Goal: Task Accomplishment & Management: Manage account settings

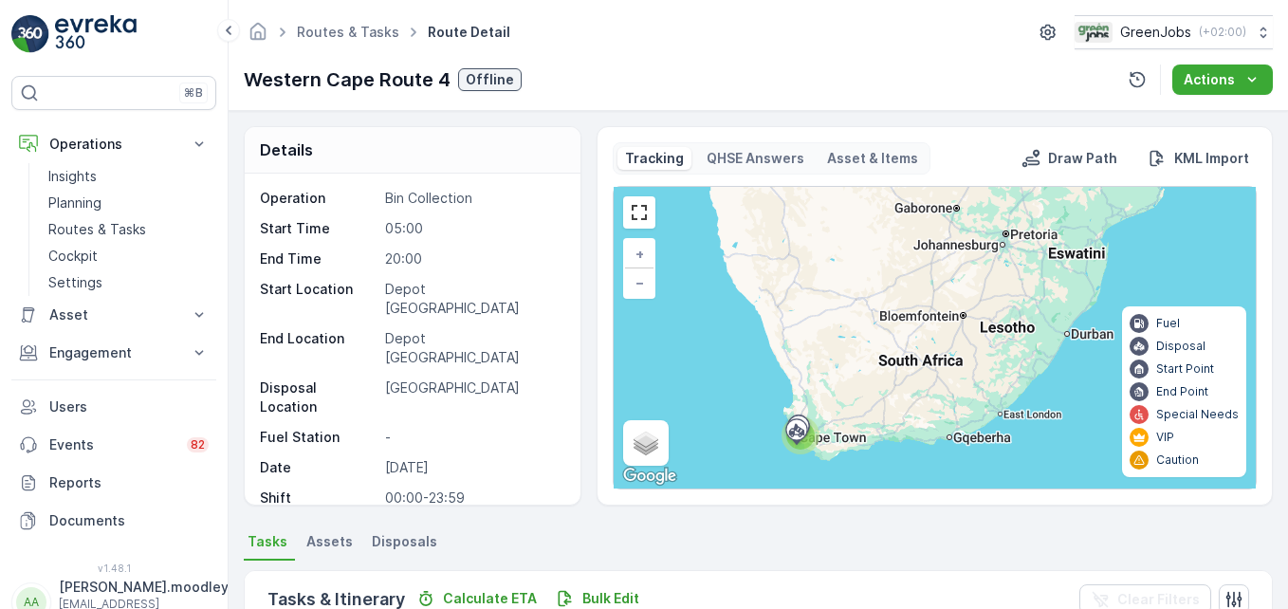
scroll to position [530, 0]
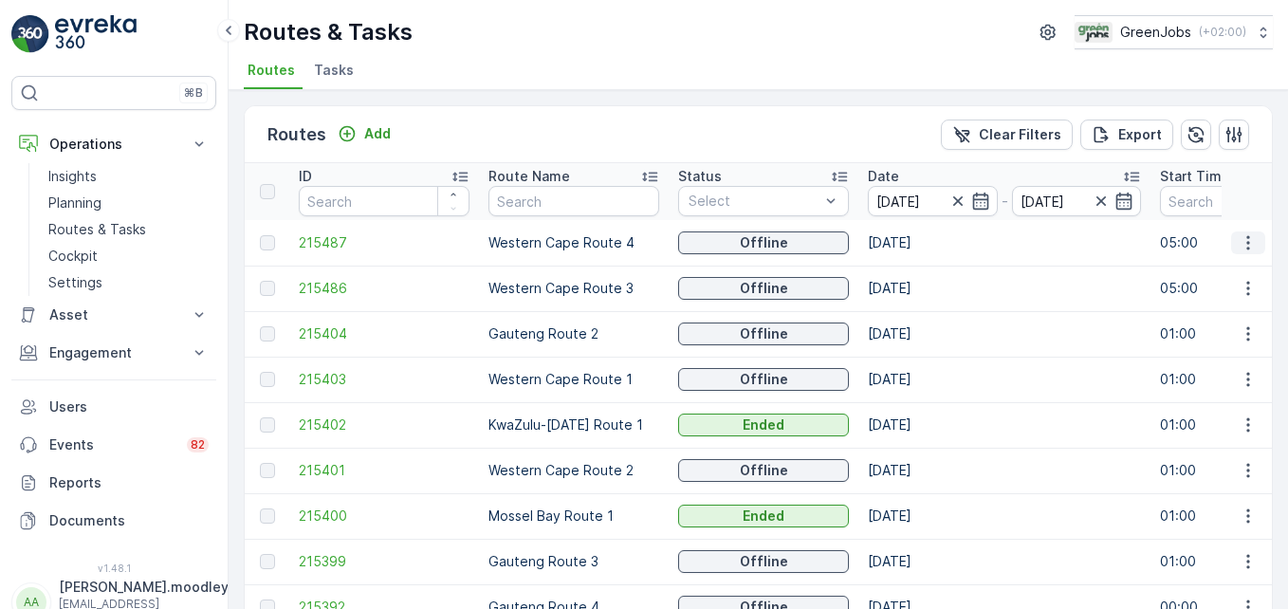
click at [1241, 240] on icon "button" at bounding box center [1247, 242] width 19 height 19
click at [1221, 274] on span "See More Details" at bounding box center [1203, 271] width 110 height 19
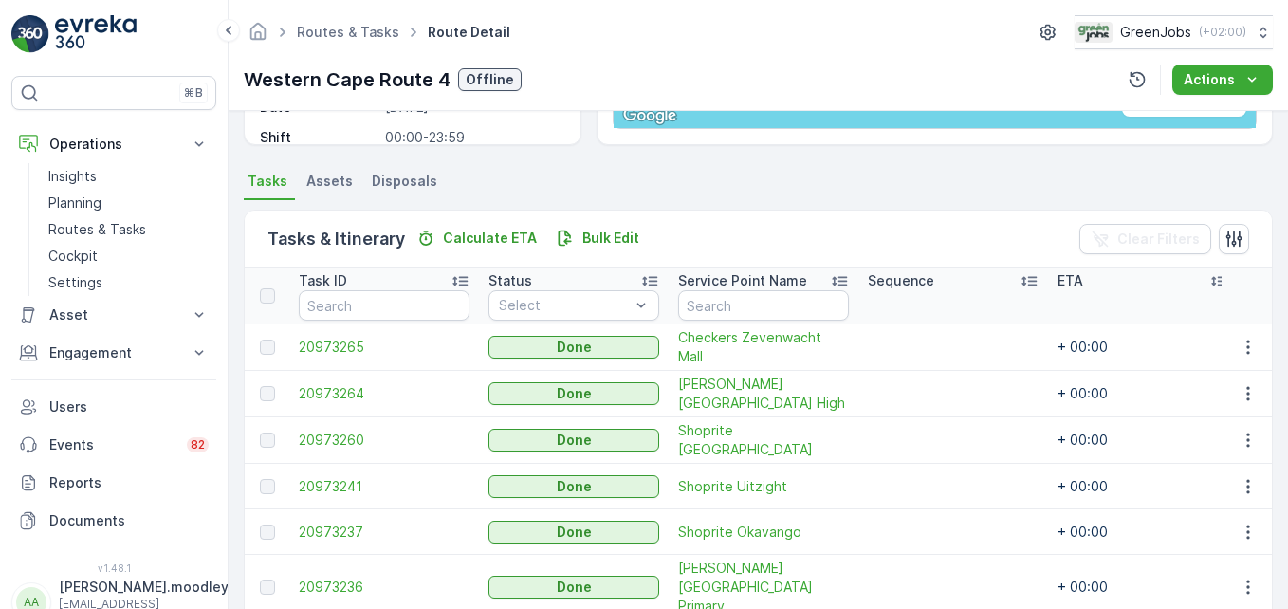
scroll to position [474, 0]
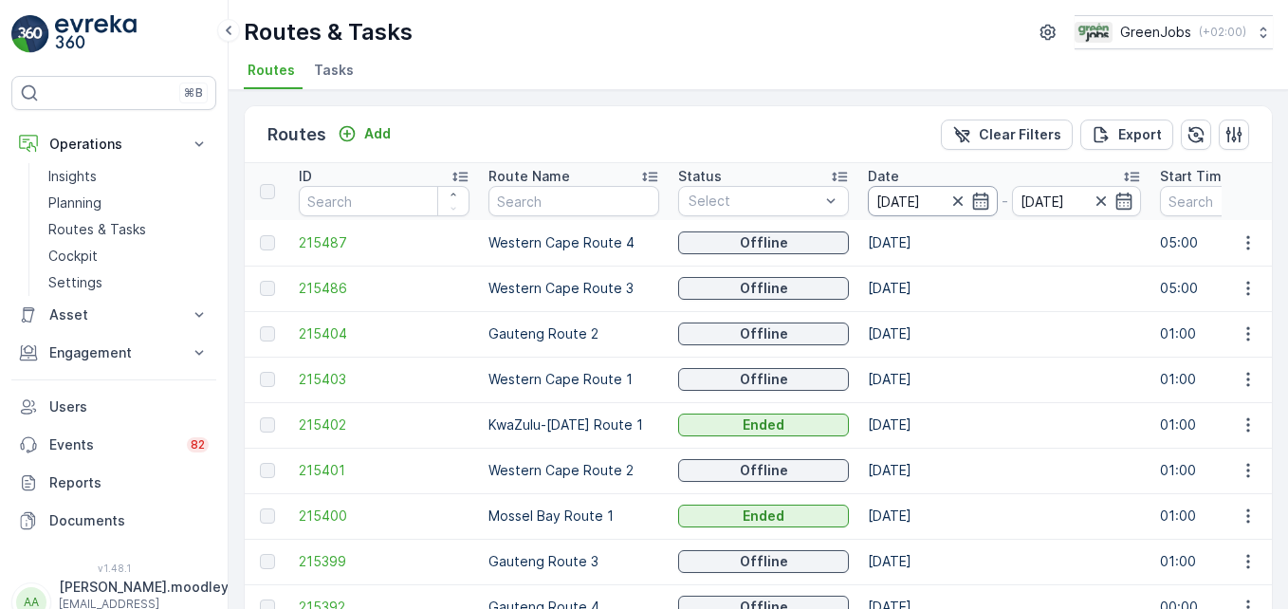
click at [910, 202] on input "[DATE]" at bounding box center [933, 201] width 130 height 30
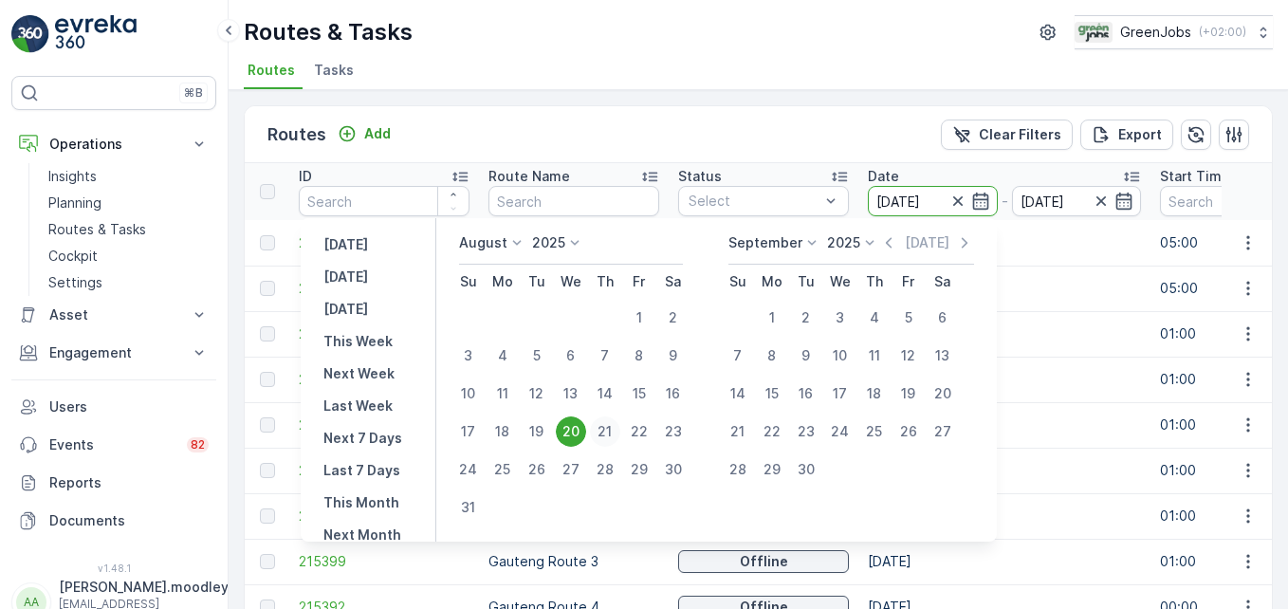
click at [614, 423] on div "21" at bounding box center [605, 431] width 30 height 30
type input "[DATE]"
click at [614, 423] on div "21" at bounding box center [605, 431] width 30 height 30
type input "[DATE]"
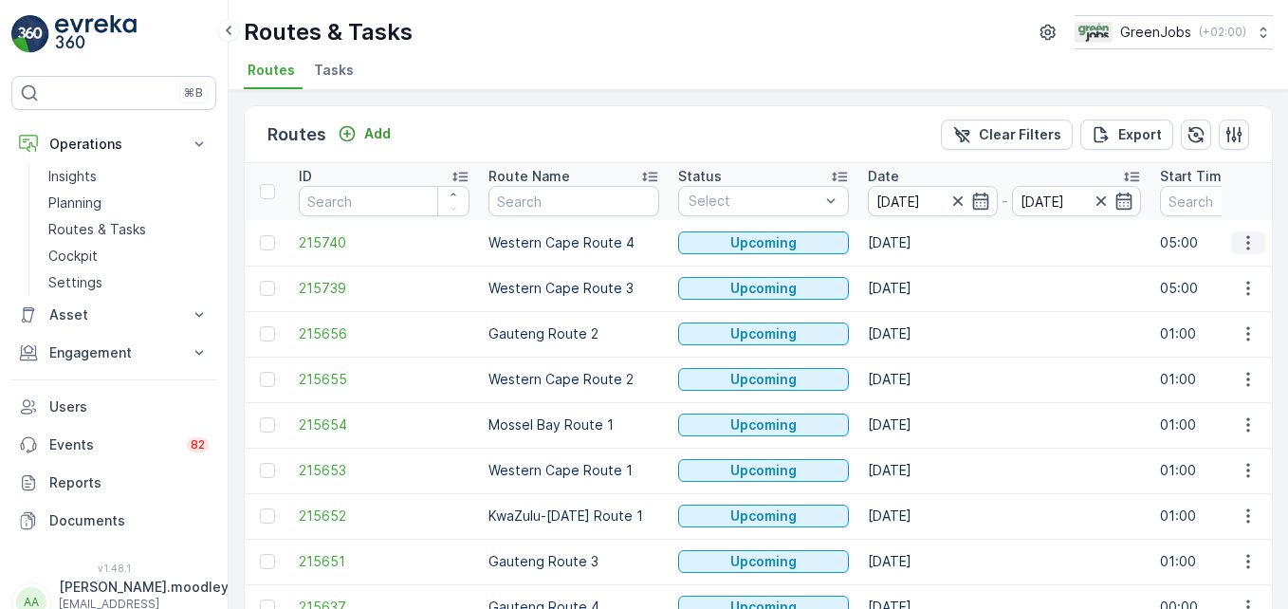
click at [1245, 243] on icon "button" at bounding box center [1247, 242] width 19 height 19
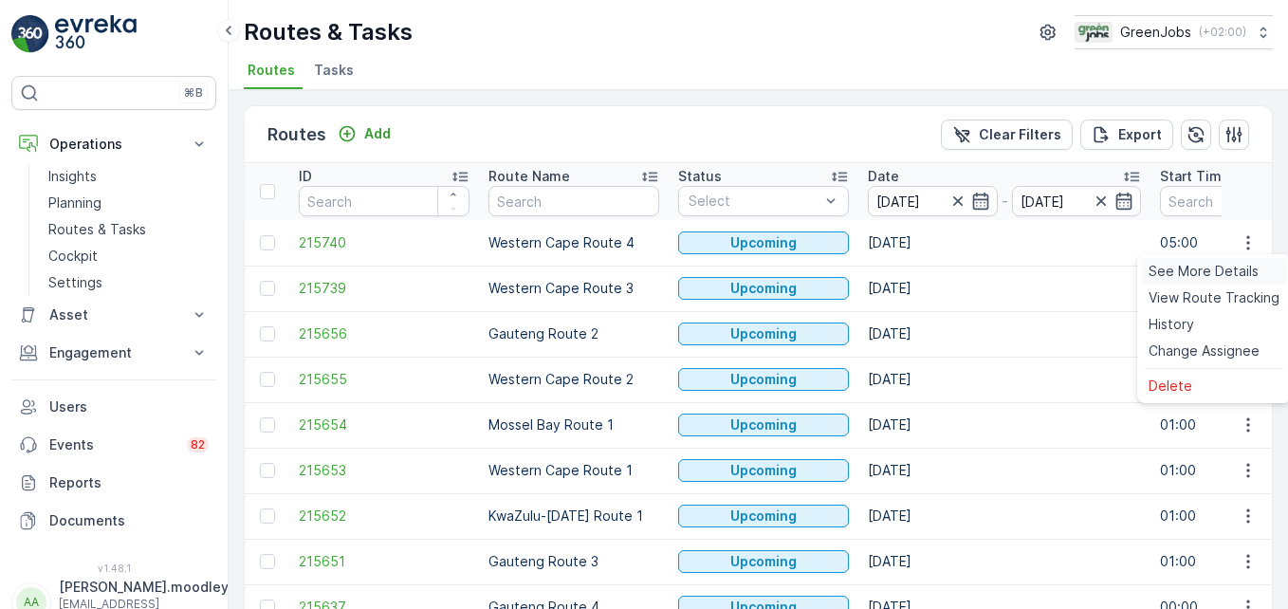
click at [1238, 266] on span "See More Details" at bounding box center [1203, 271] width 110 height 19
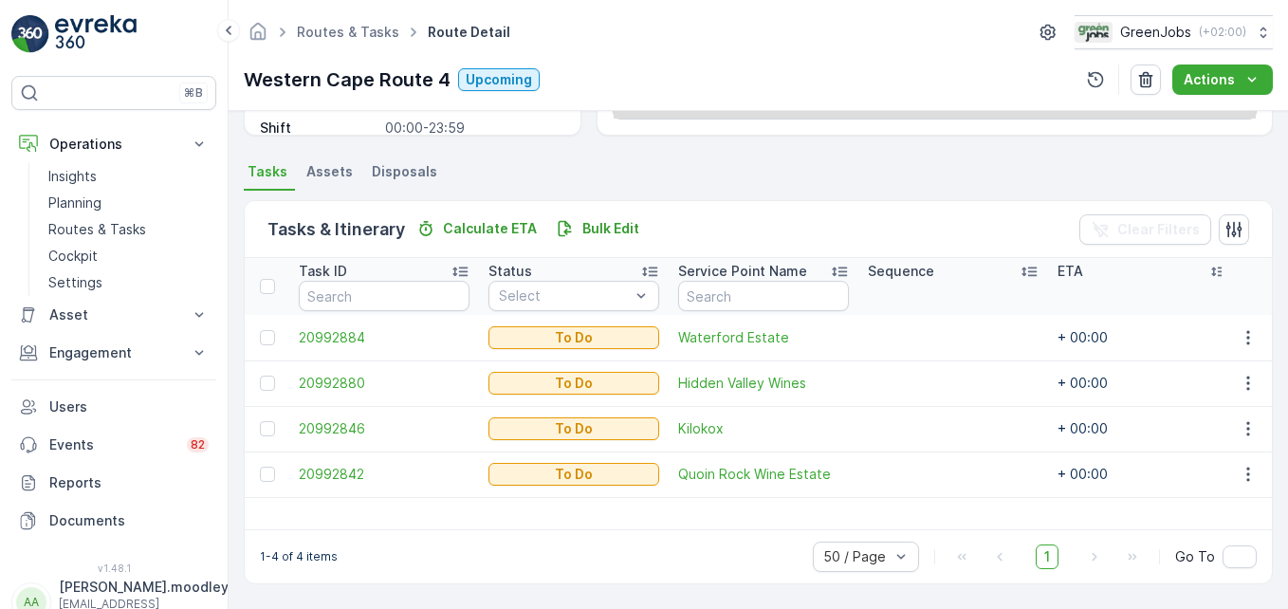
scroll to position [370, 0]
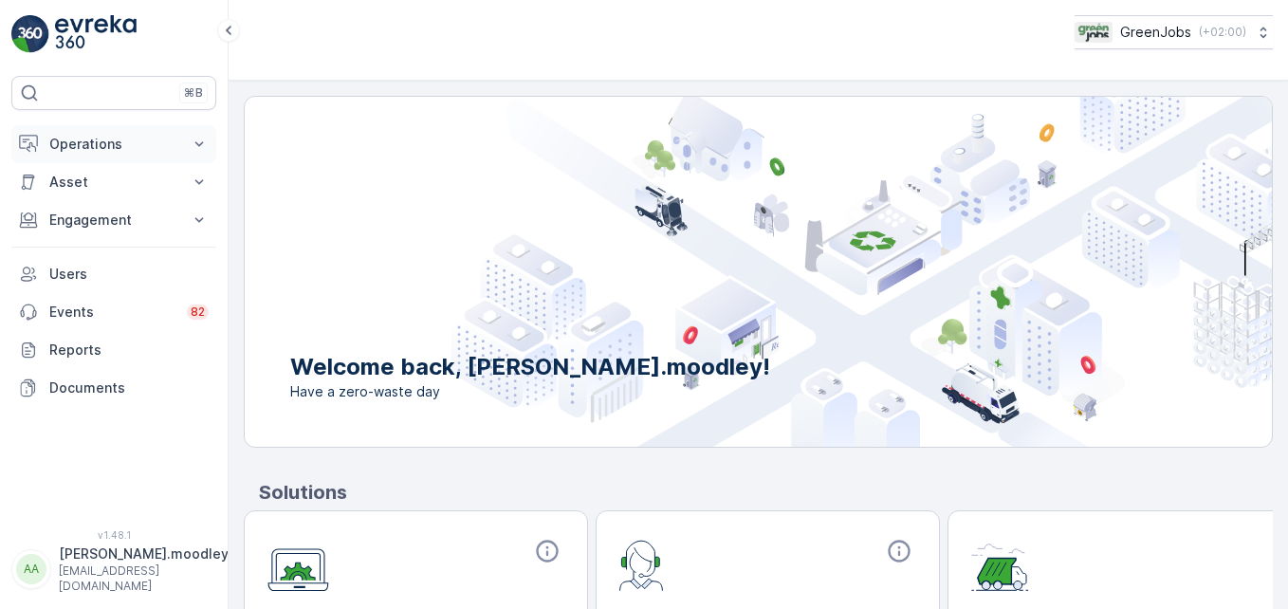
click at [203, 139] on icon at bounding box center [199, 144] width 19 height 19
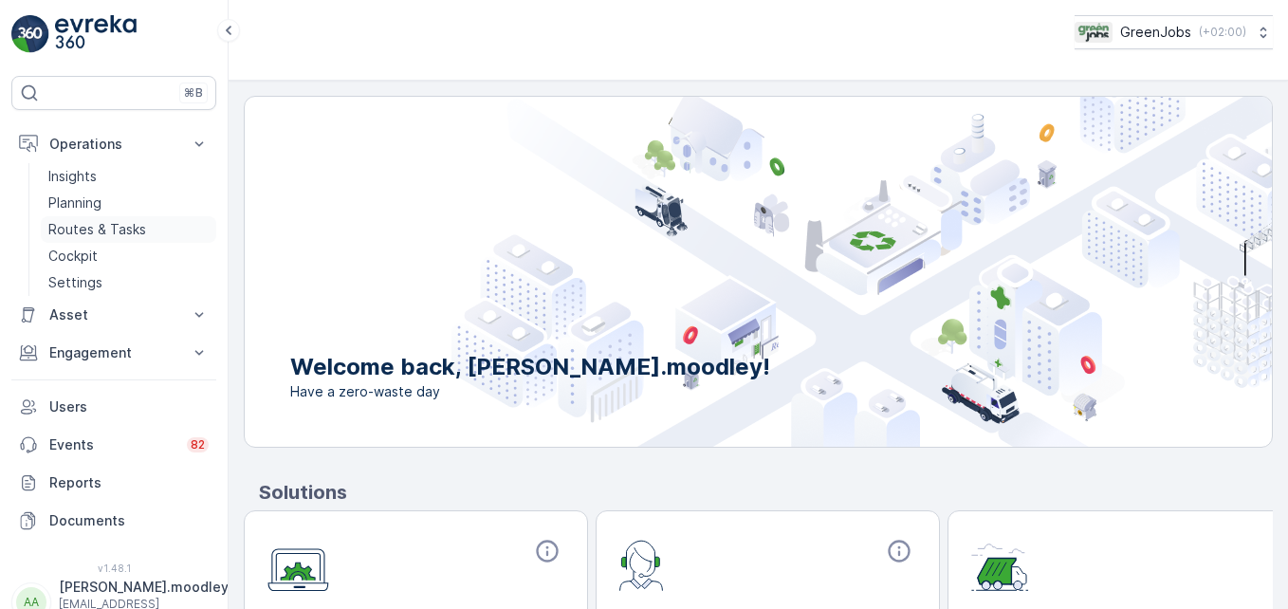
click at [110, 226] on p "Routes & Tasks" at bounding box center [97, 229] width 98 height 19
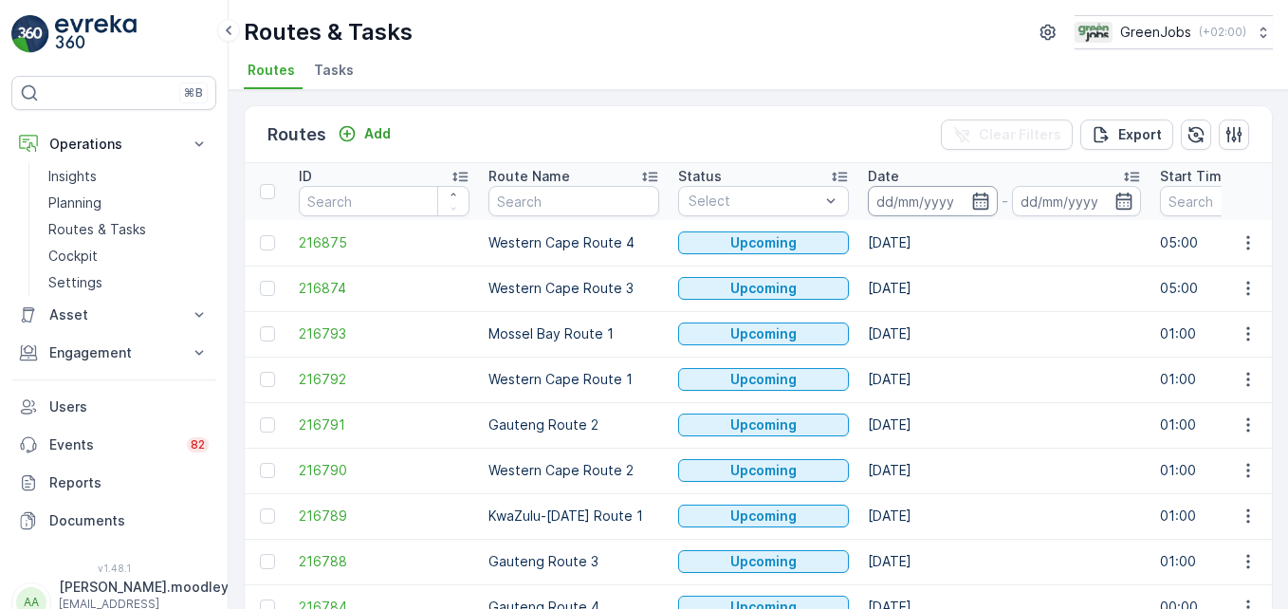
click at [920, 197] on input at bounding box center [933, 201] width 130 height 30
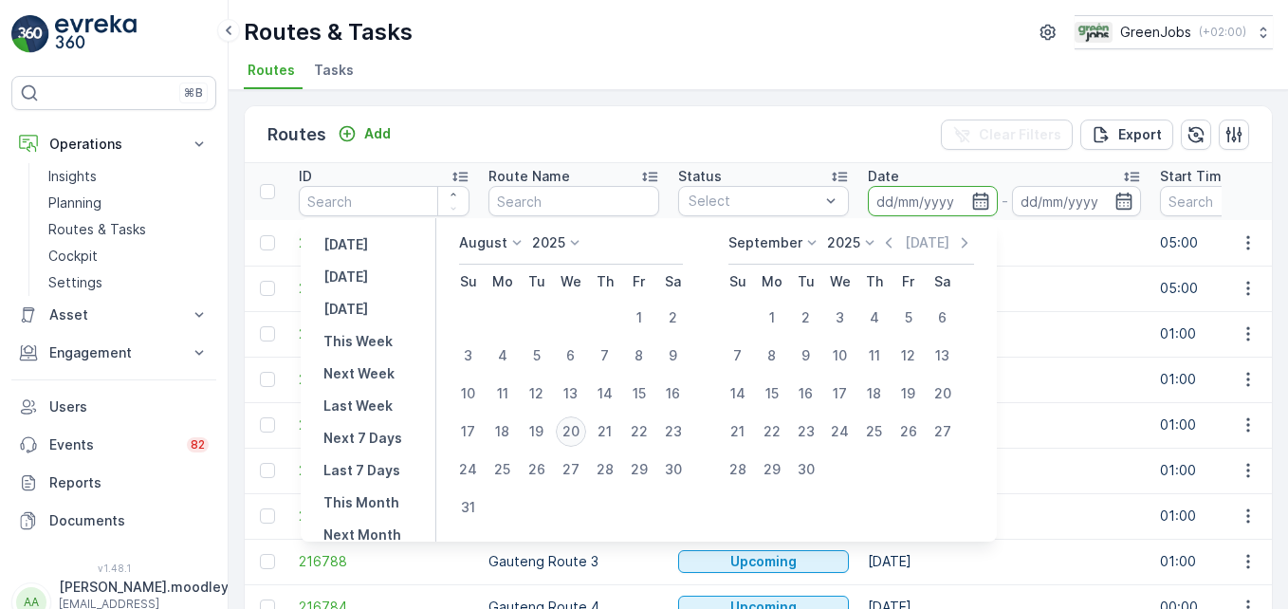
click at [586, 432] on div "20" at bounding box center [571, 431] width 30 height 30
type input "[DATE]"
click at [586, 432] on div "20" at bounding box center [571, 431] width 30 height 30
click at [587, 432] on td "Gauteng Route 2" at bounding box center [574, 425] width 190 height 46
type input "[DATE]"
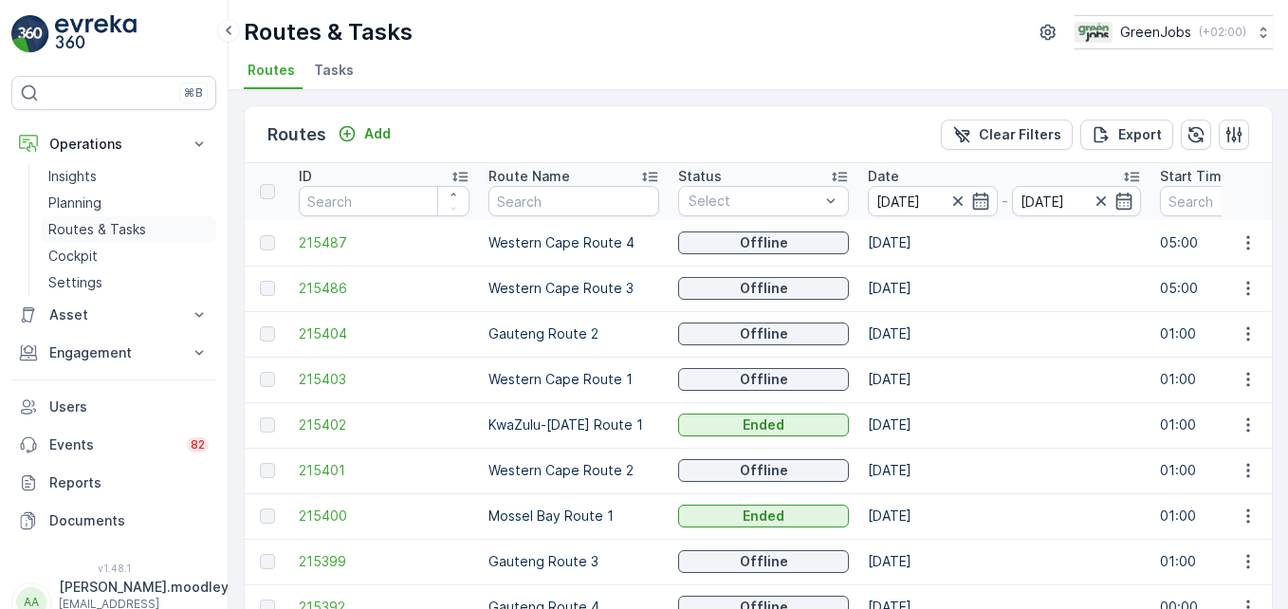
drag, startPoint x: 127, startPoint y: 229, endPoint x: 167, endPoint y: 232, distance: 39.9
click at [127, 229] on p "Routes & Tasks" at bounding box center [97, 229] width 98 height 19
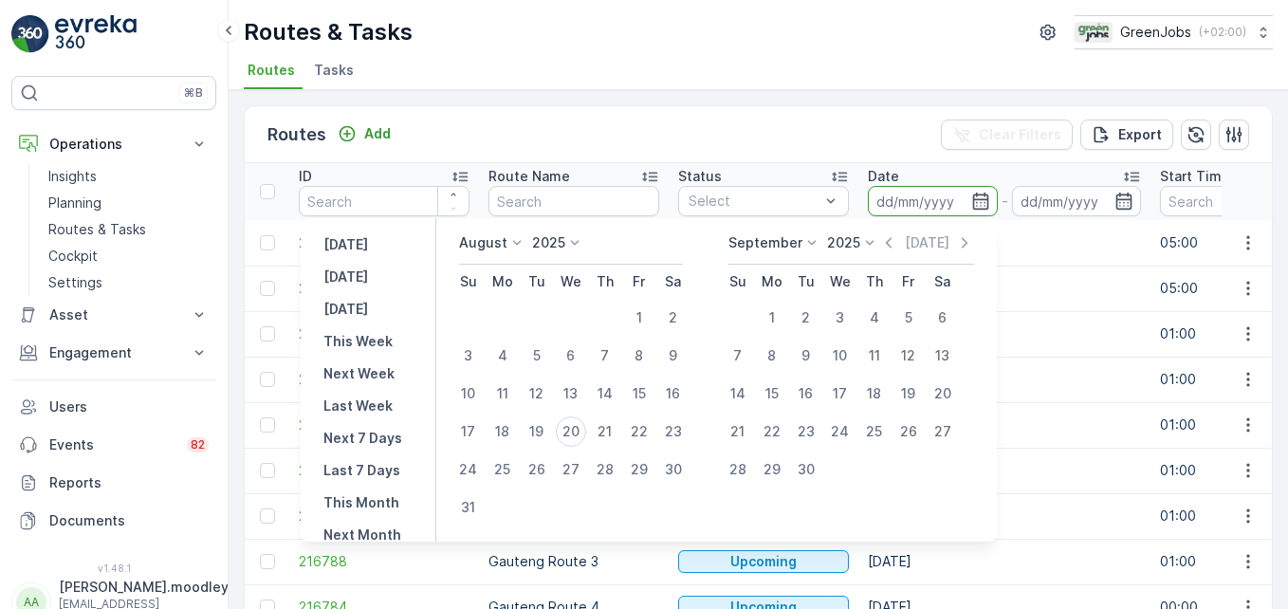
click at [899, 197] on input at bounding box center [933, 201] width 130 height 30
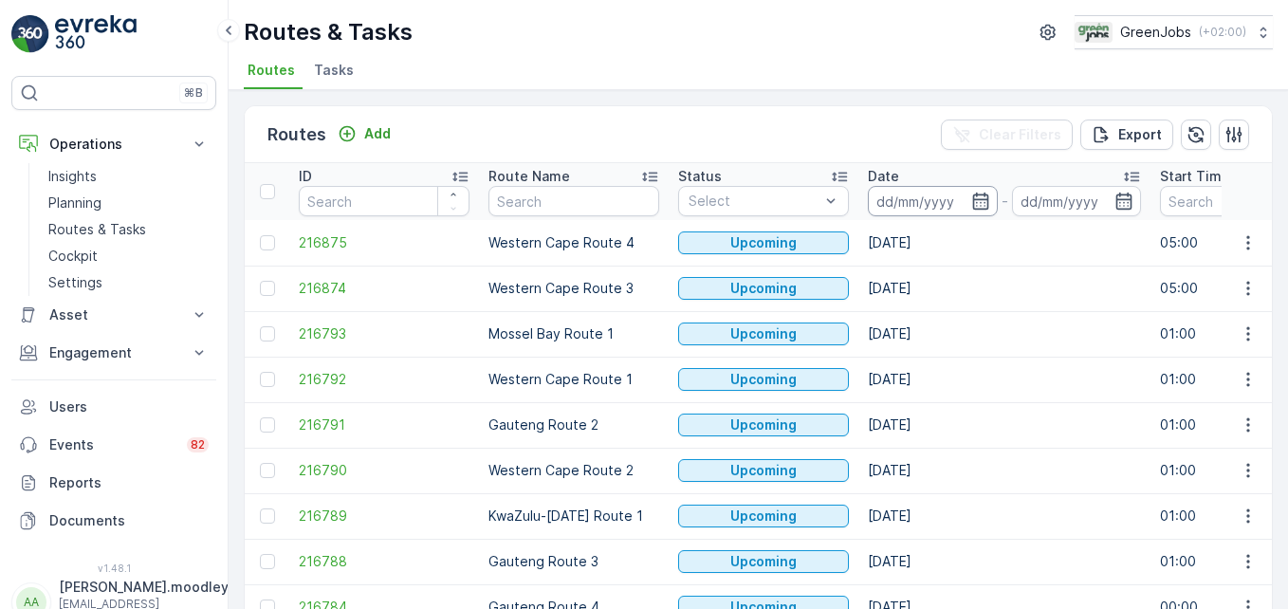
click at [905, 198] on input at bounding box center [933, 201] width 130 height 30
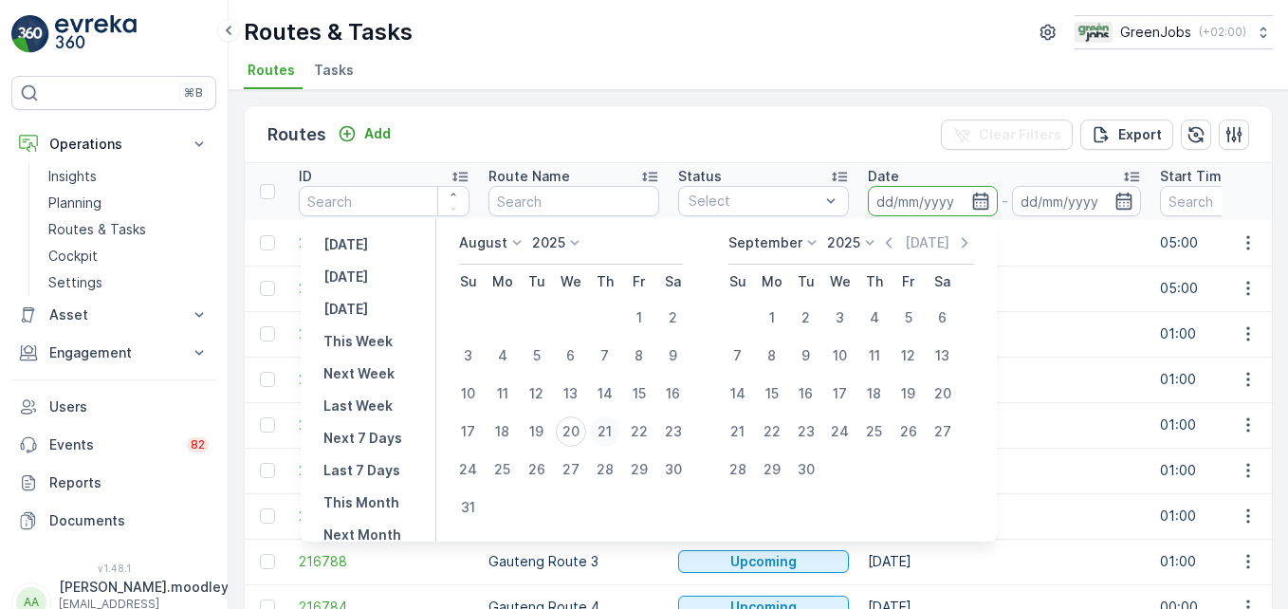
click at [620, 429] on div "21" at bounding box center [605, 431] width 30 height 30
type input "[DATE]"
click at [620, 429] on div "21" at bounding box center [605, 431] width 30 height 30
type input "[DATE]"
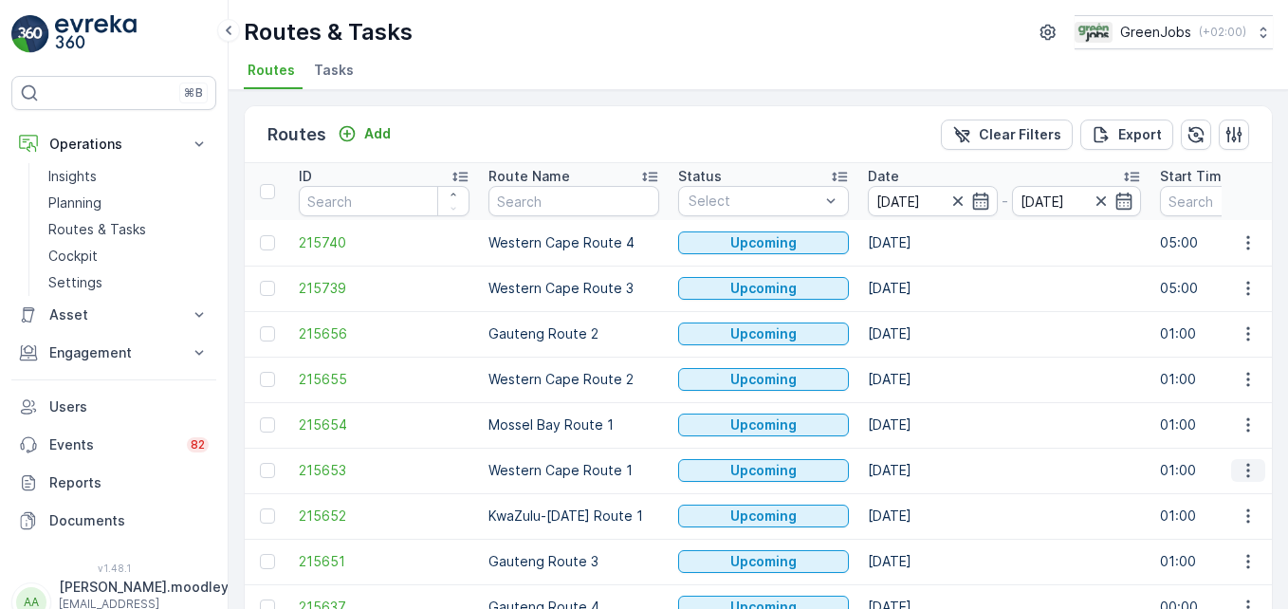
click at [921, 468] on icon "button" at bounding box center [1247, 470] width 19 height 19
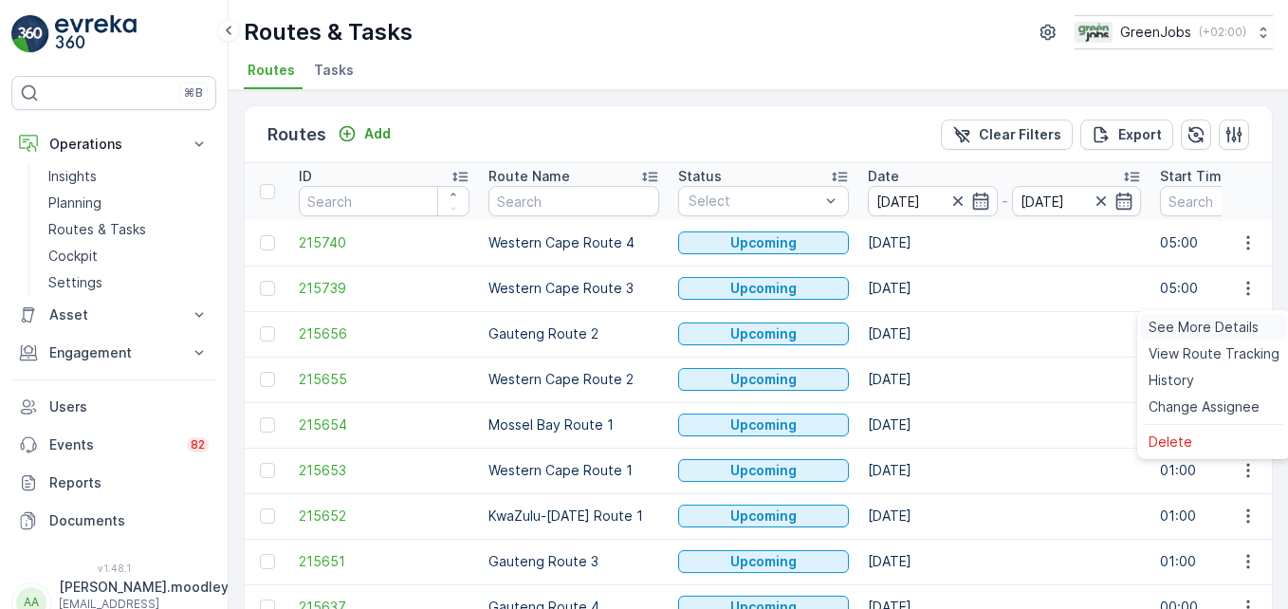
click at [921, 328] on span "See More Details" at bounding box center [1203, 327] width 110 height 19
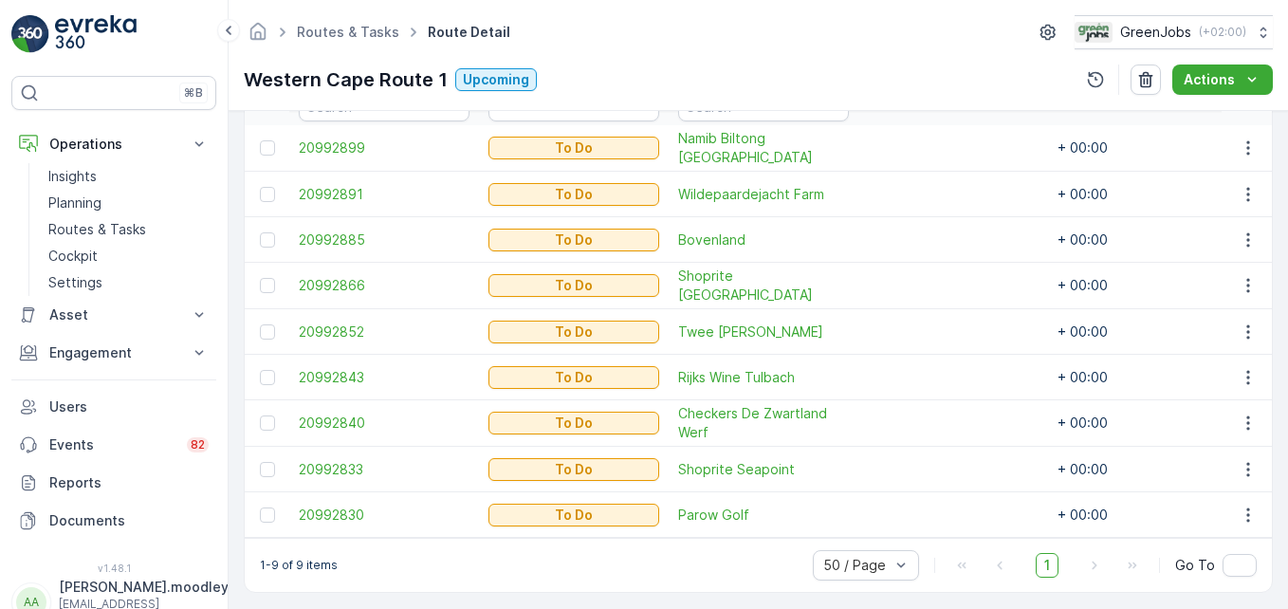
scroll to position [569, 0]
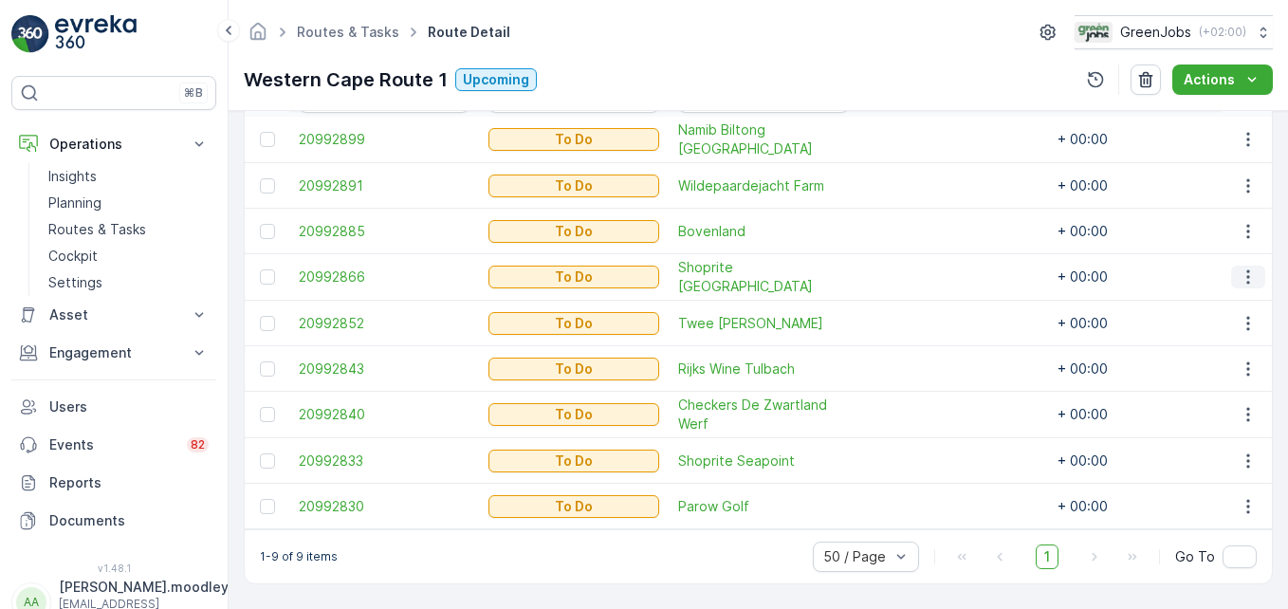
click at [921, 271] on icon "button" at bounding box center [1247, 276] width 19 height 19
click at [921, 354] on span "Change Route" at bounding box center [1199, 356] width 92 height 19
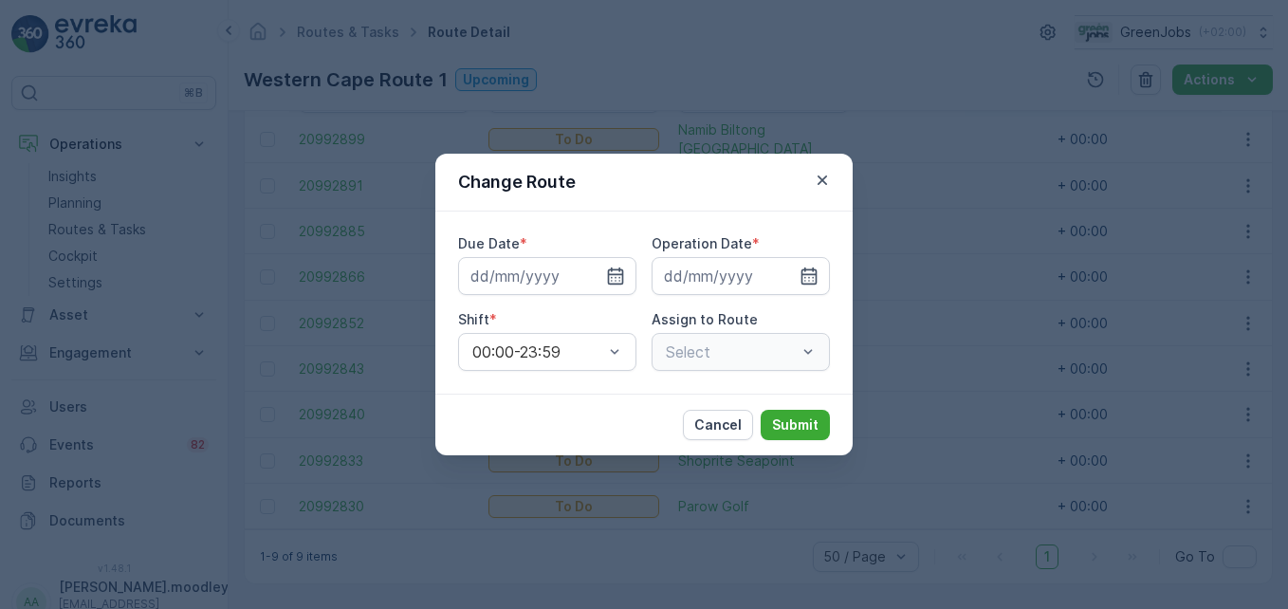
type input "[DATE]"
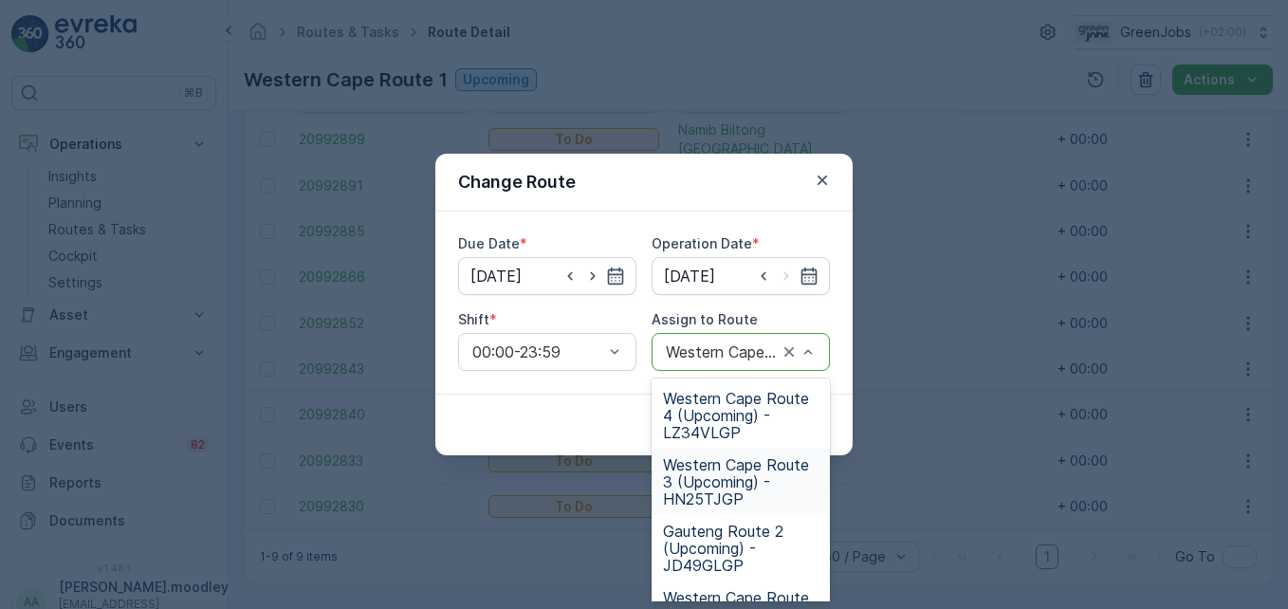
click at [728, 479] on span "Western Cape Route 3 (Upcoming) - HN25TJGP" at bounding box center [741, 481] width 156 height 51
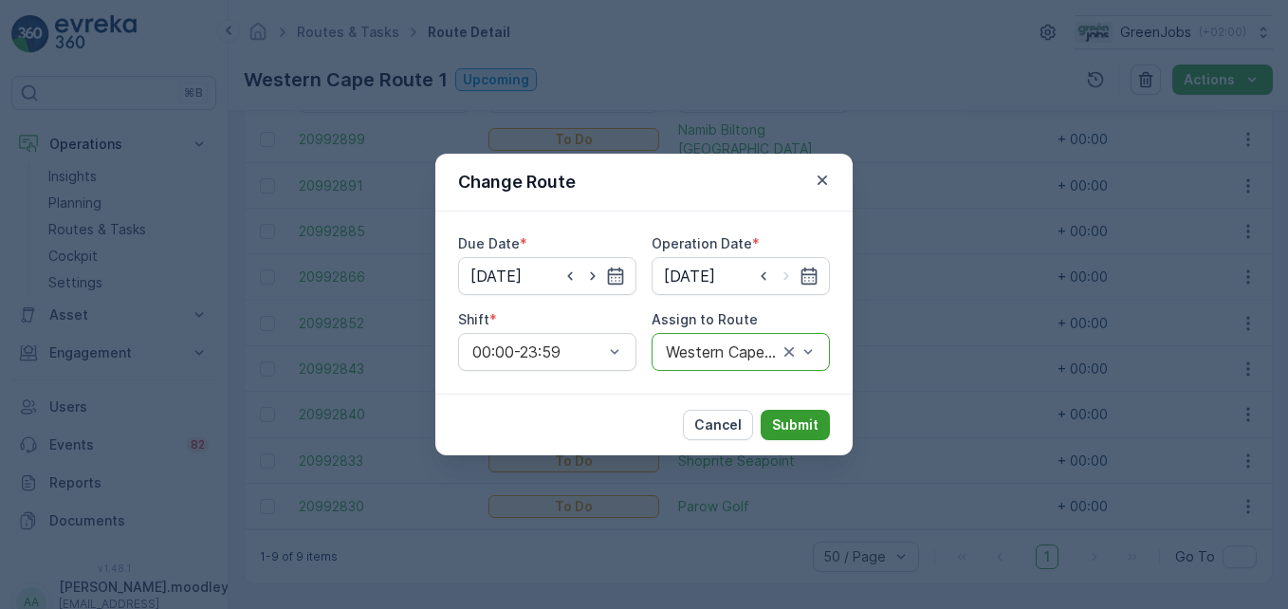
click at [816, 421] on p "Submit" at bounding box center [795, 424] width 46 height 19
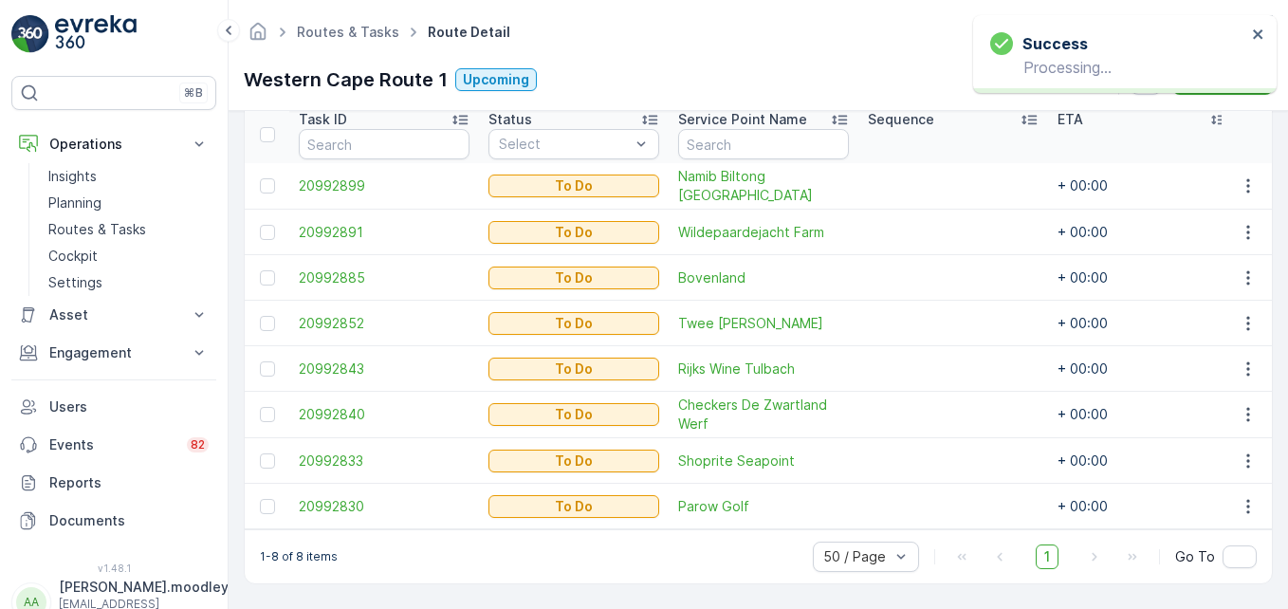
scroll to position [531, 0]
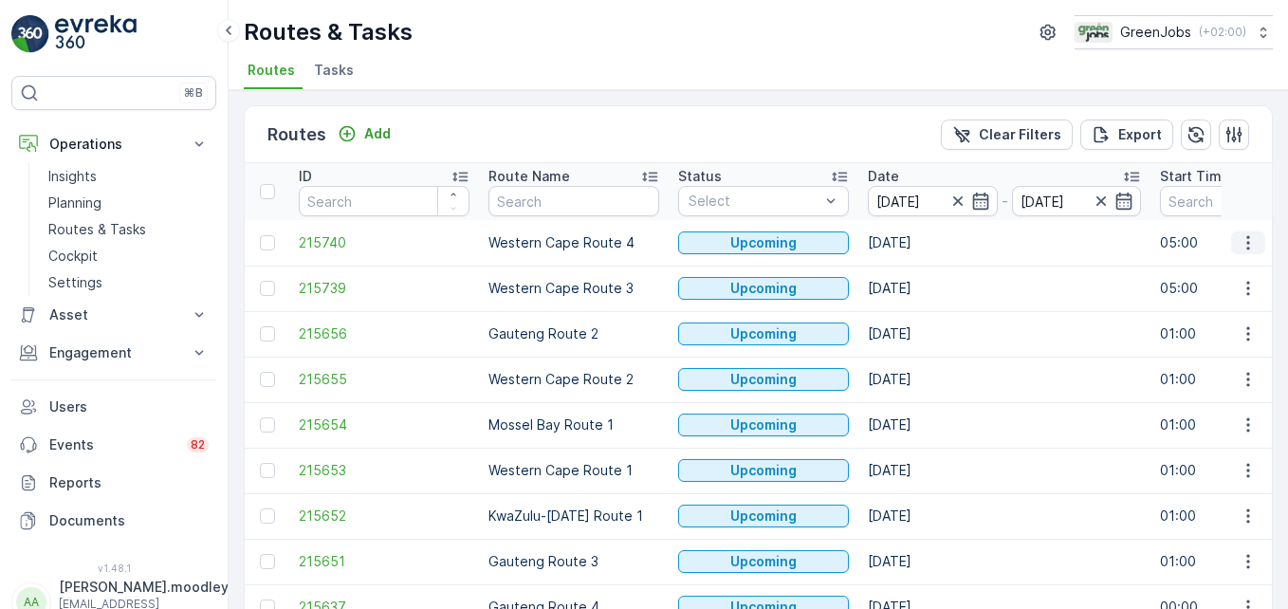
click at [921, 242] on icon "button" at bounding box center [1247, 242] width 19 height 19
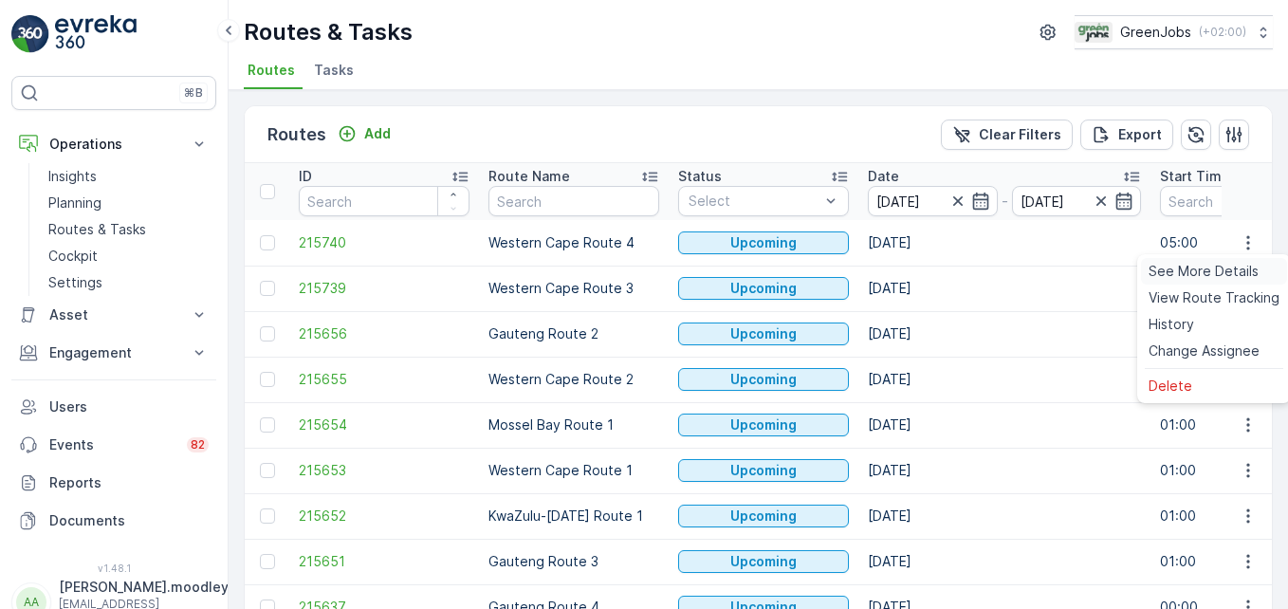
click at [921, 268] on span "See More Details" at bounding box center [1203, 271] width 110 height 19
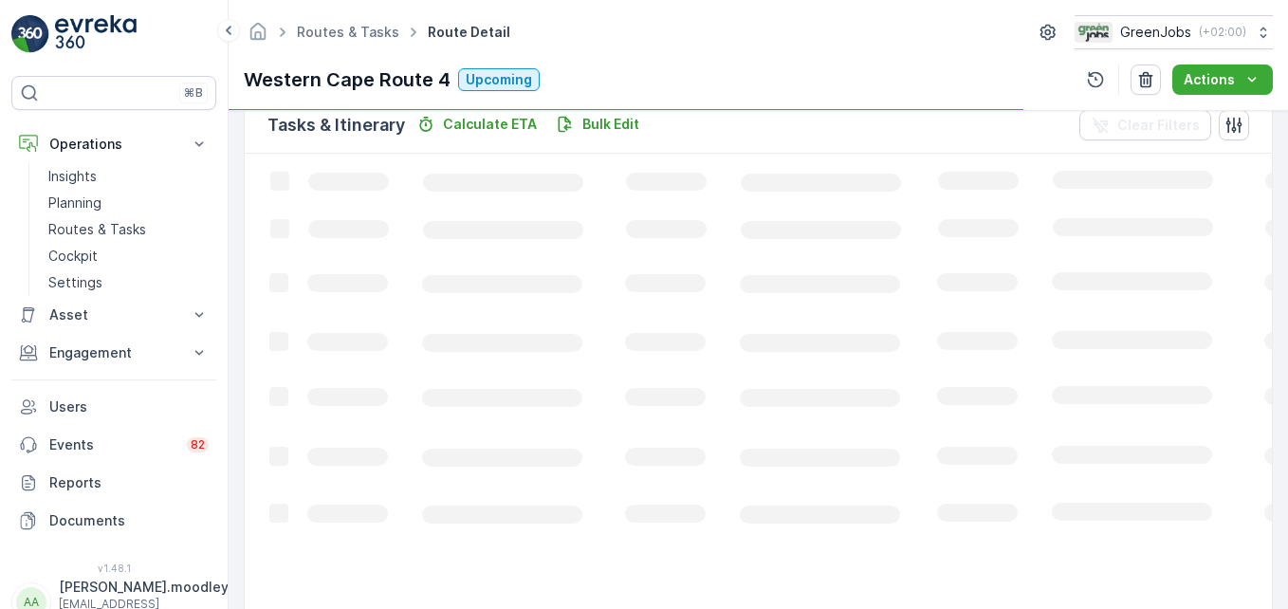
scroll to position [370, 0]
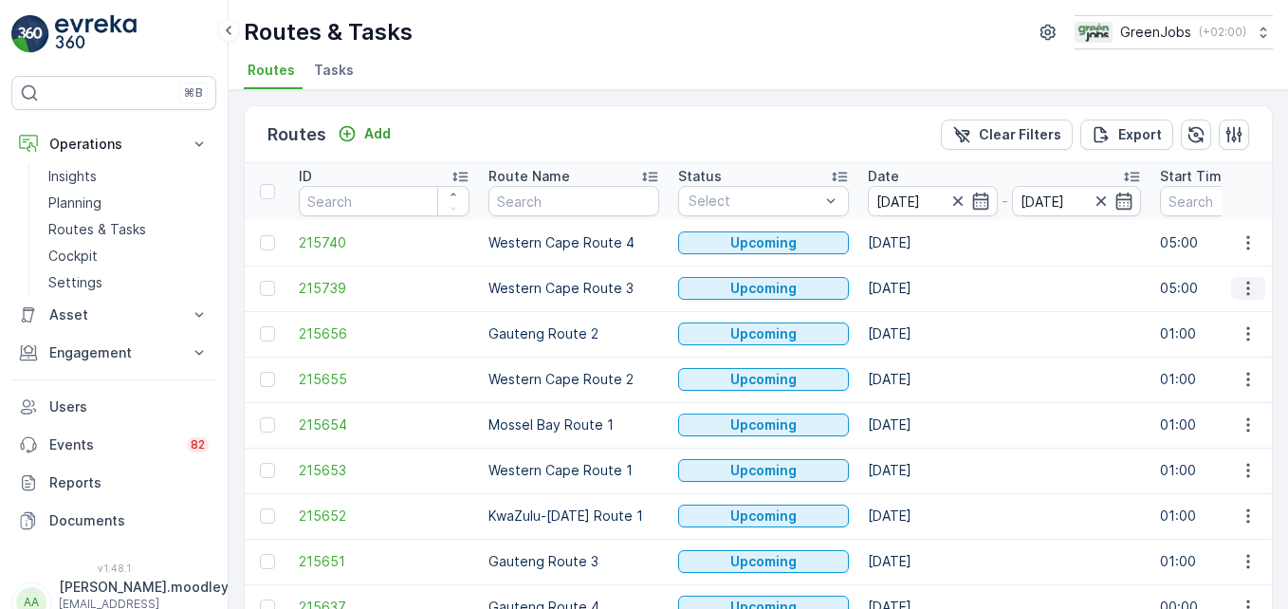
click at [921, 284] on icon "button" at bounding box center [1247, 288] width 19 height 19
click at [921, 316] on span "See More Details" at bounding box center [1203, 316] width 110 height 19
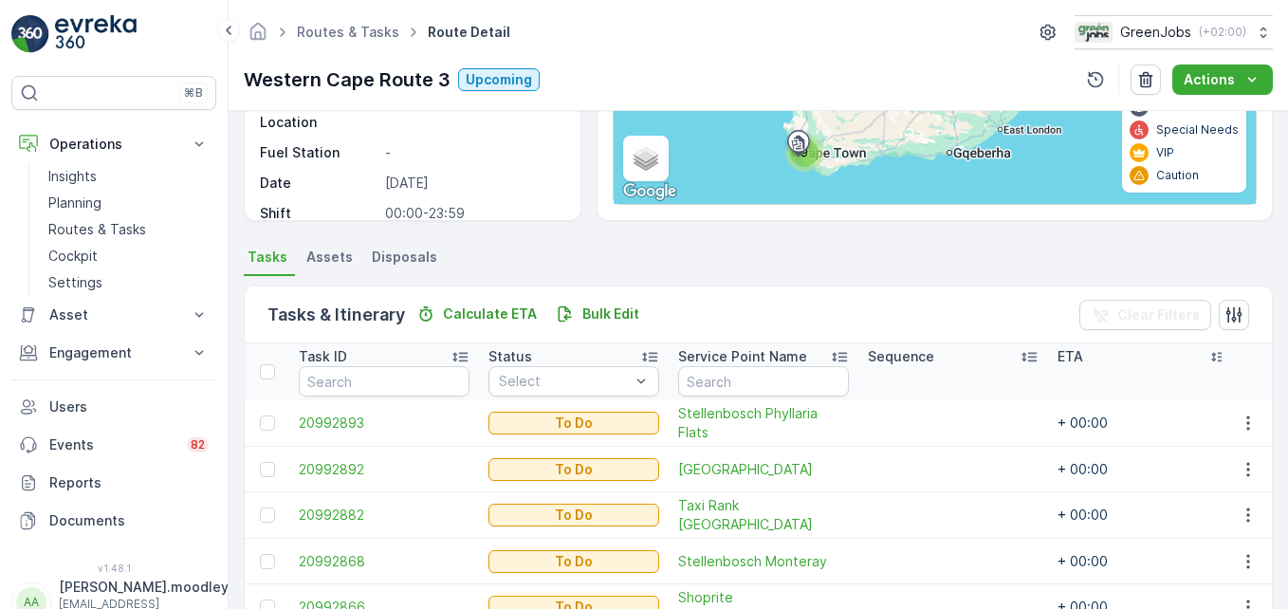
scroll to position [569, 0]
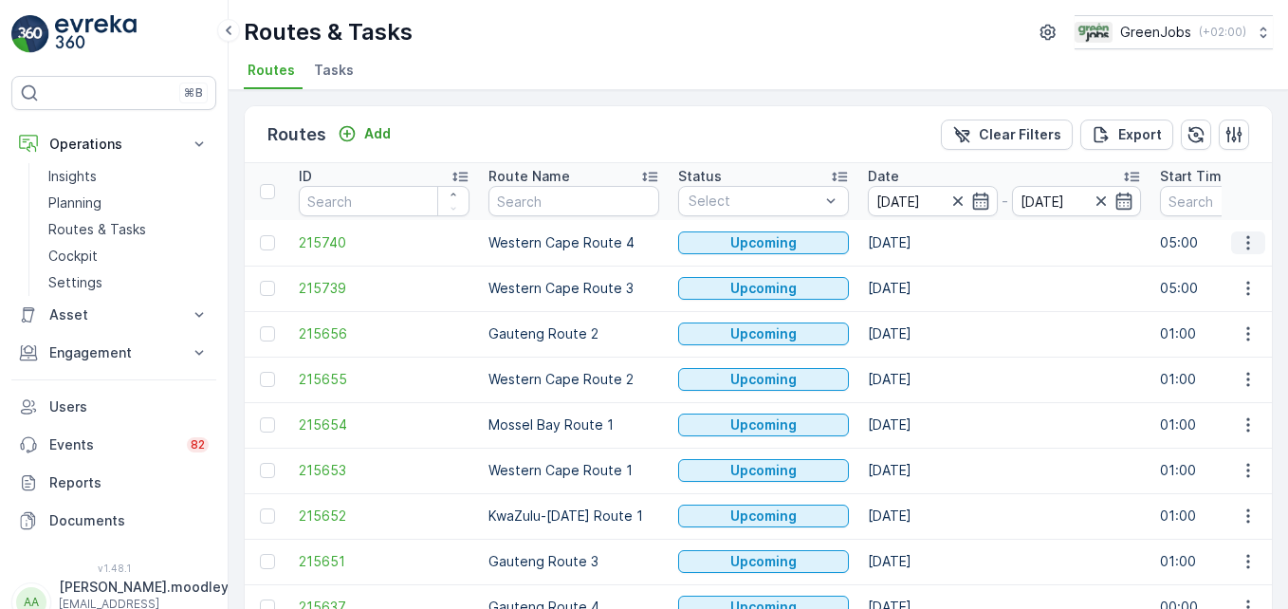
click at [921, 245] on icon "button" at bounding box center [1247, 242] width 19 height 19
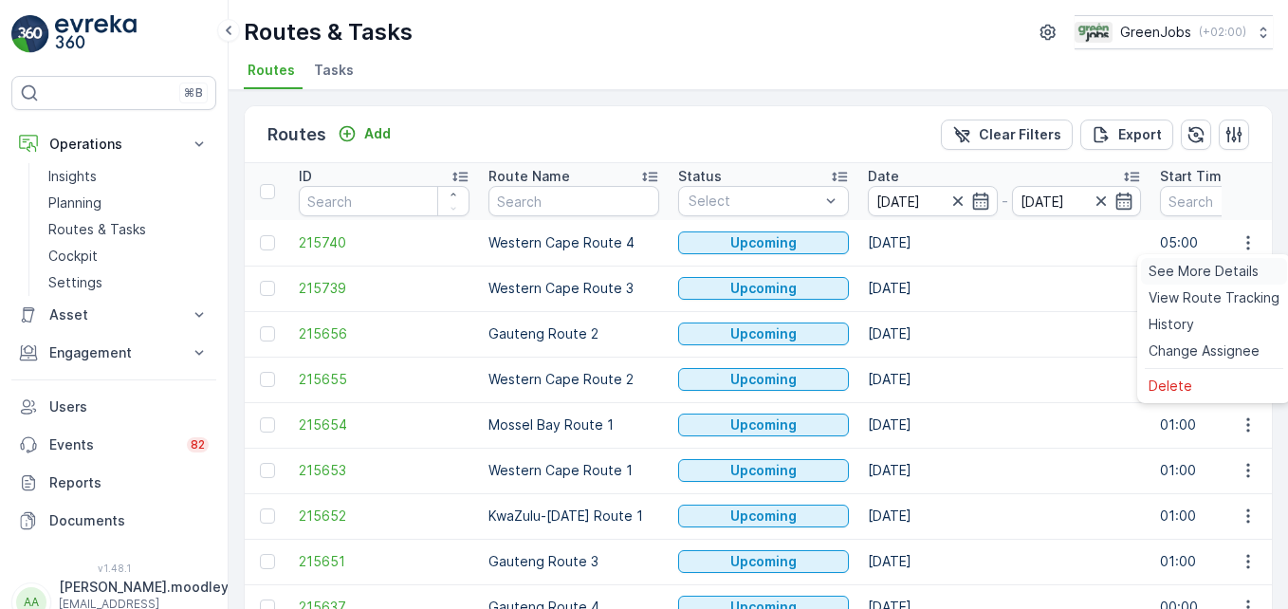
click at [921, 267] on span "See More Details" at bounding box center [1203, 271] width 110 height 19
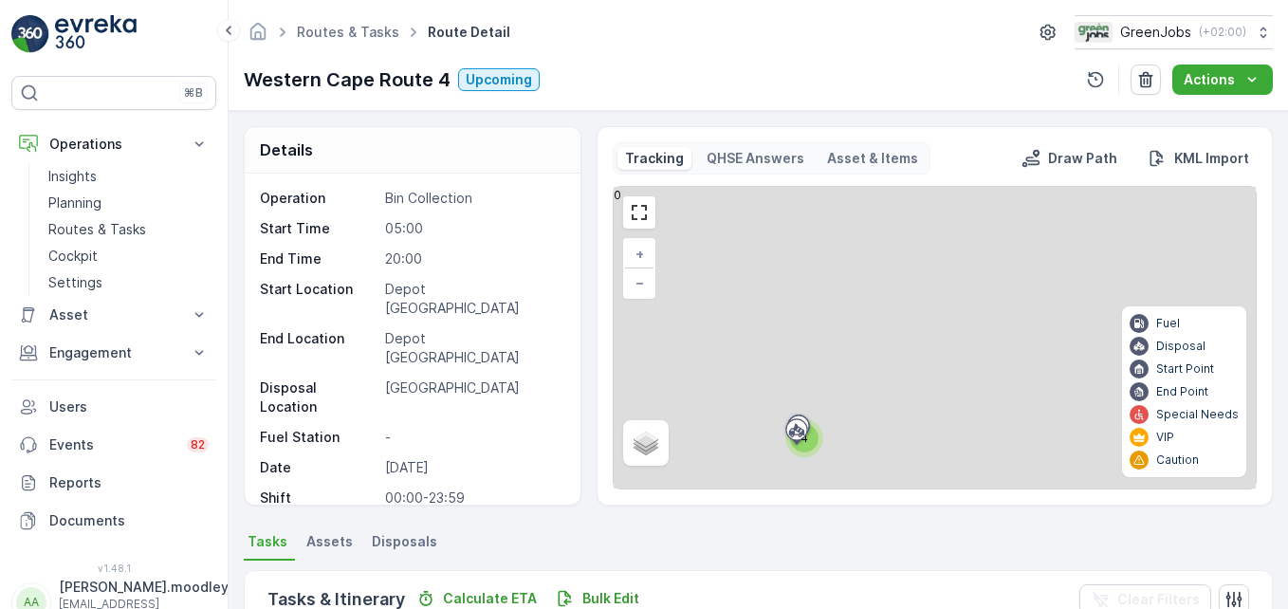
scroll to position [370, 0]
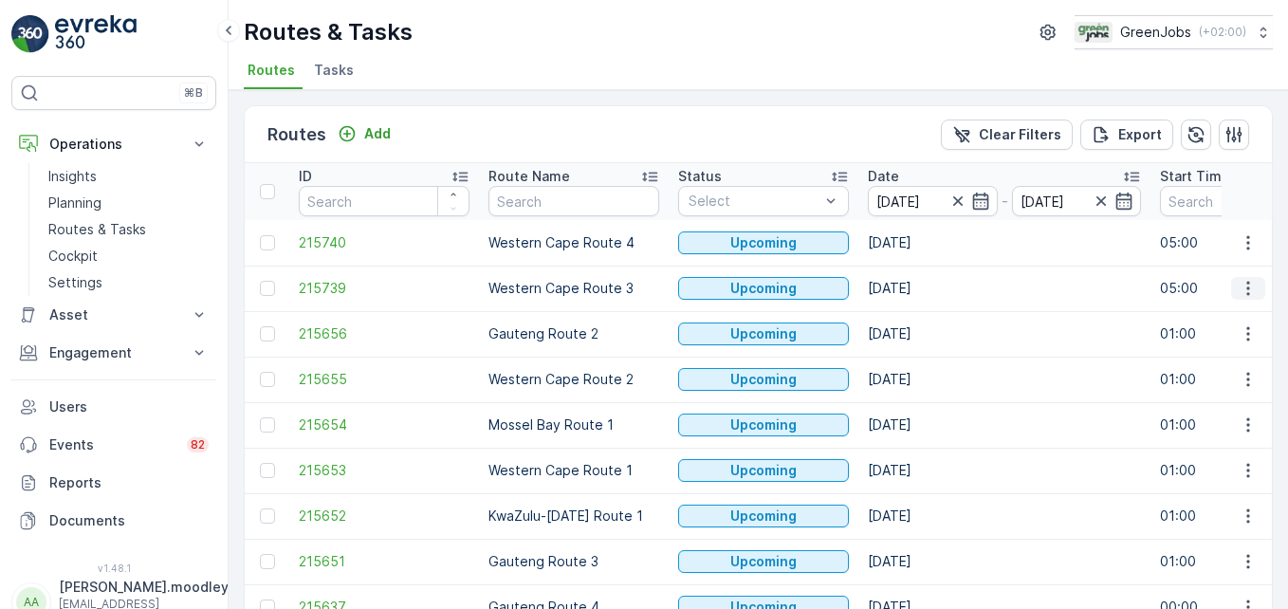
click at [921, 291] on icon "button" at bounding box center [1247, 288] width 19 height 19
click at [921, 323] on span "See More Details" at bounding box center [1203, 316] width 110 height 19
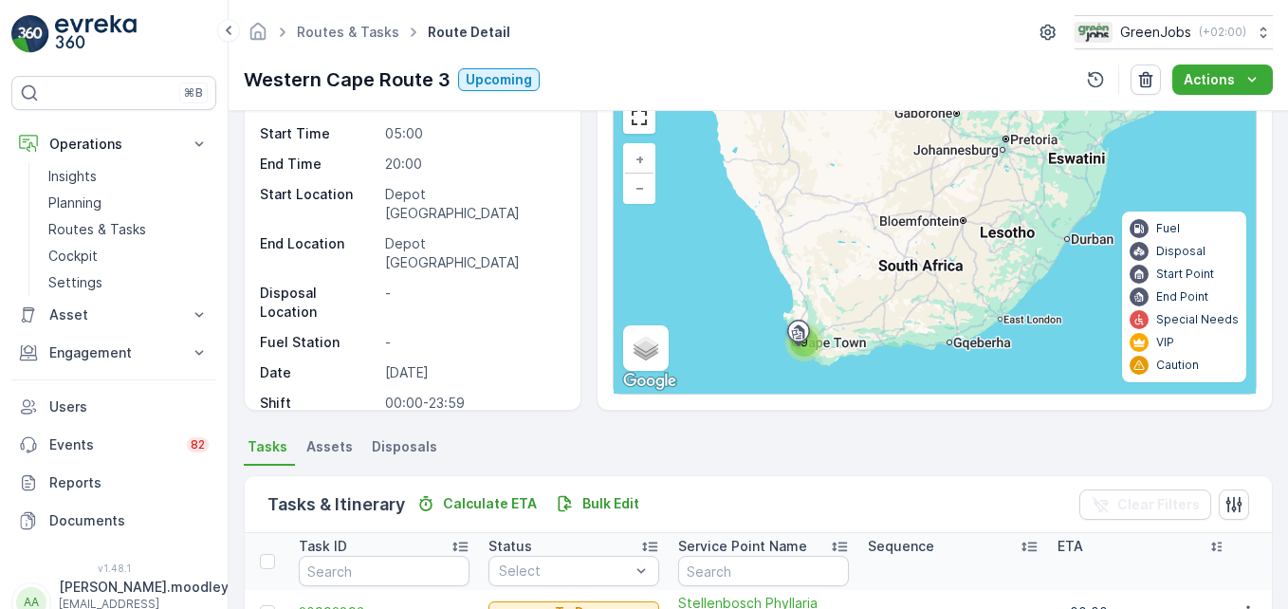
scroll to position [569, 0]
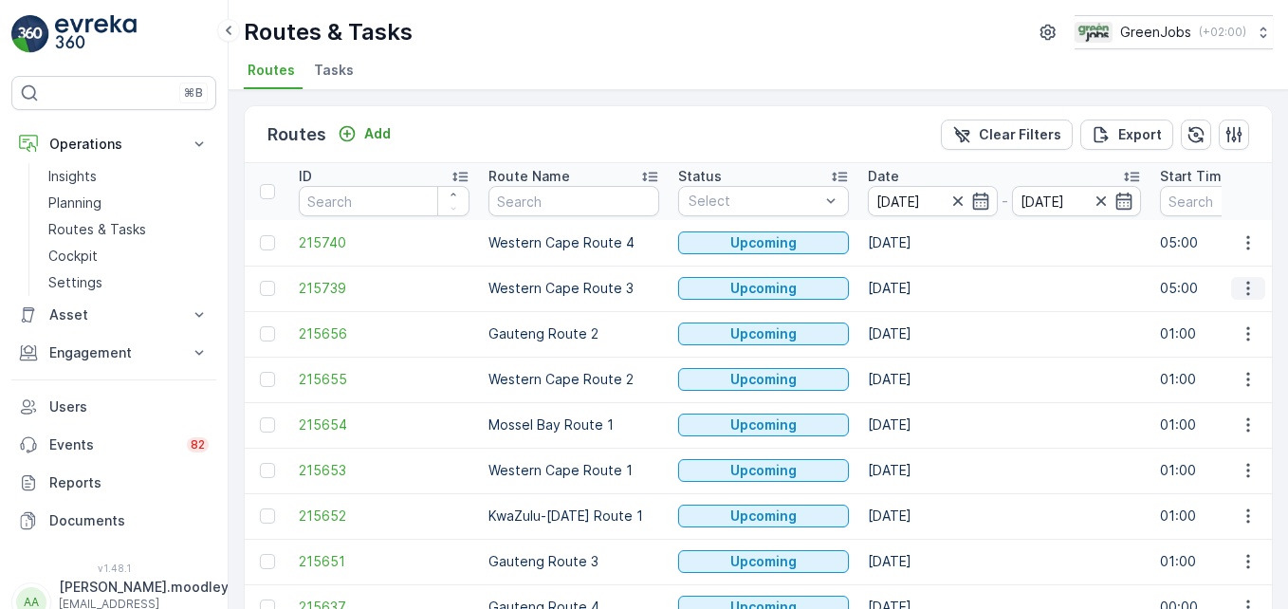
click at [921, 290] on icon "button" at bounding box center [1247, 288] width 19 height 19
click at [921, 314] on span "See More Details" at bounding box center [1203, 316] width 110 height 19
